Goal: Transaction & Acquisition: Purchase product/service

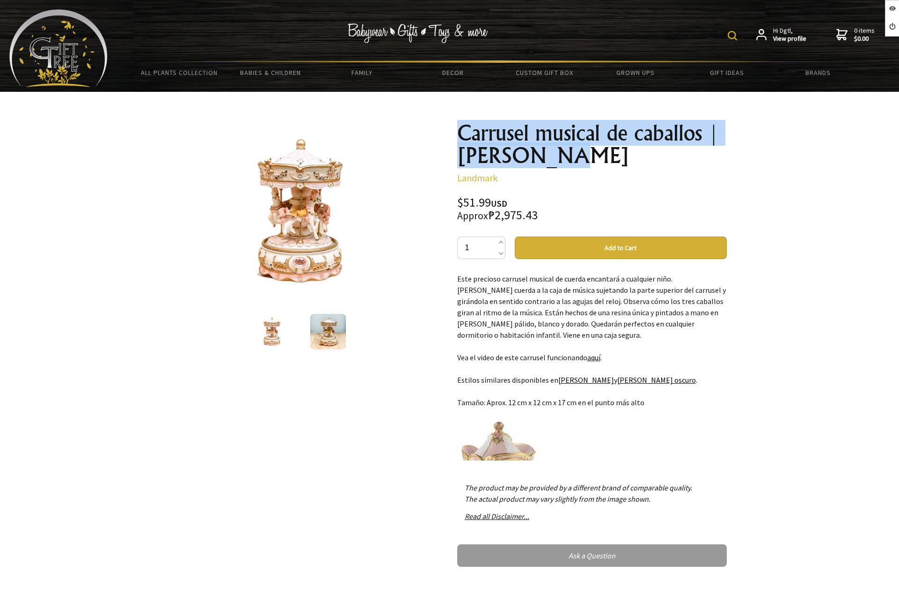
drag, startPoint x: 463, startPoint y: 133, endPoint x: 551, endPoint y: 163, distance: 93.9
click at [551, 163] on h1 "Carrusel musical de caballos | Rosa claro" at bounding box center [592, 144] width 270 height 45
click at [502, 148] on h1 "Carrusel musical de caballos | Rosa claro" at bounding box center [592, 144] width 270 height 45
drag, startPoint x: 458, startPoint y: 131, endPoint x: 559, endPoint y: 160, distance: 105.3
click at [559, 160] on h1 "Carrusel musical de caballos | Rosa claro" at bounding box center [592, 144] width 270 height 45
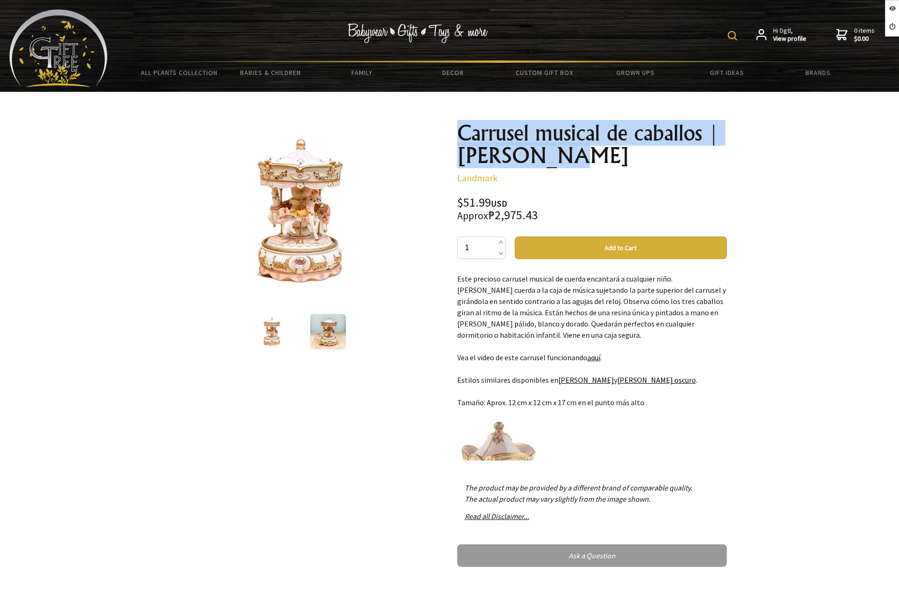
copy h1 "Carrusel musical de caballos | Rosa claro"
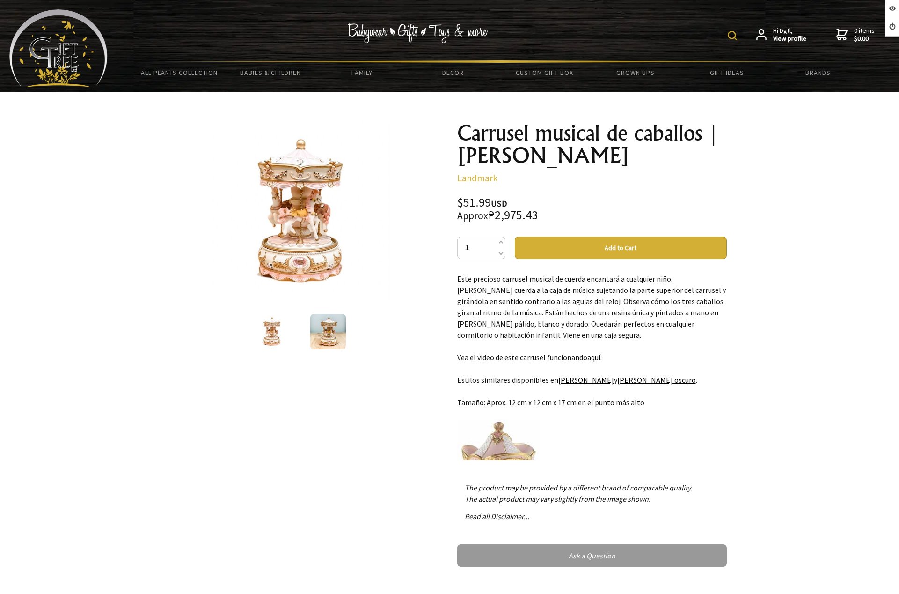
click at [525, 200] on div "$51.99 USD Approx ₱2,975.43" at bounding box center [592, 209] width 270 height 25
click at [476, 207] on div "$51.99 USD Approx ₱2,975.43" at bounding box center [592, 209] width 270 height 25
drag, startPoint x: 303, startPoint y: 241, endPoint x: 899, endPoint y: 149, distance: 602.6
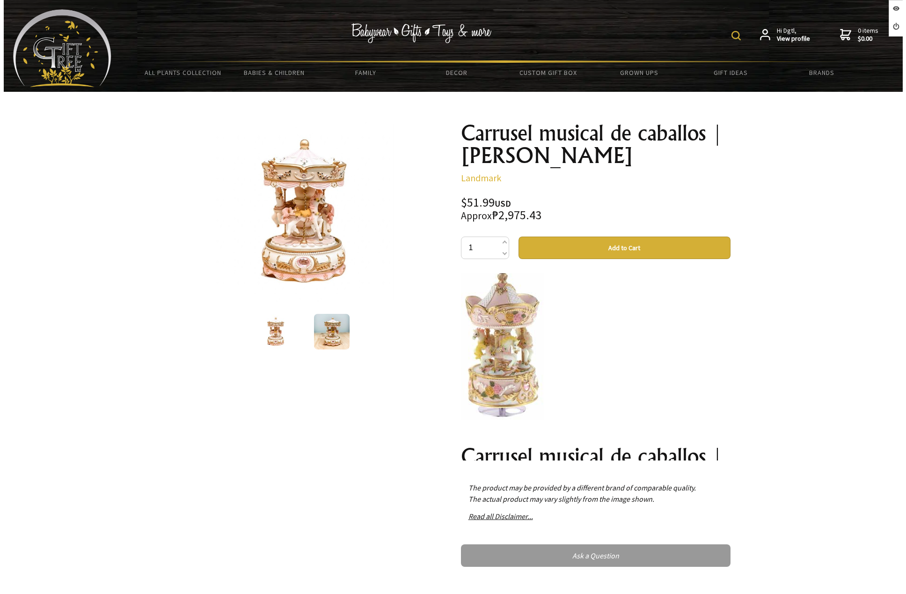
scroll to position [137, 0]
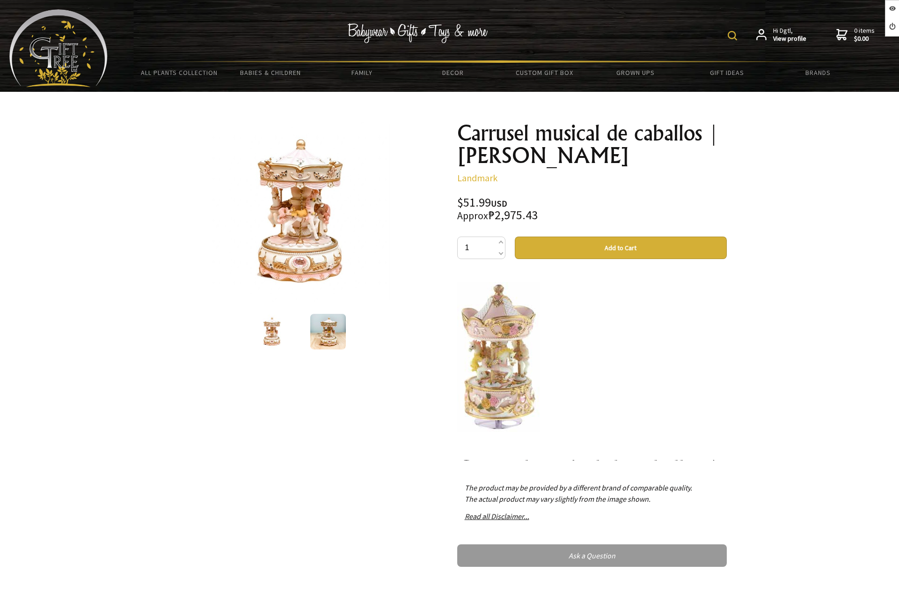
click at [319, 227] on img at bounding box center [300, 212] width 180 height 180
